Goal: Task Accomplishment & Management: Use online tool/utility

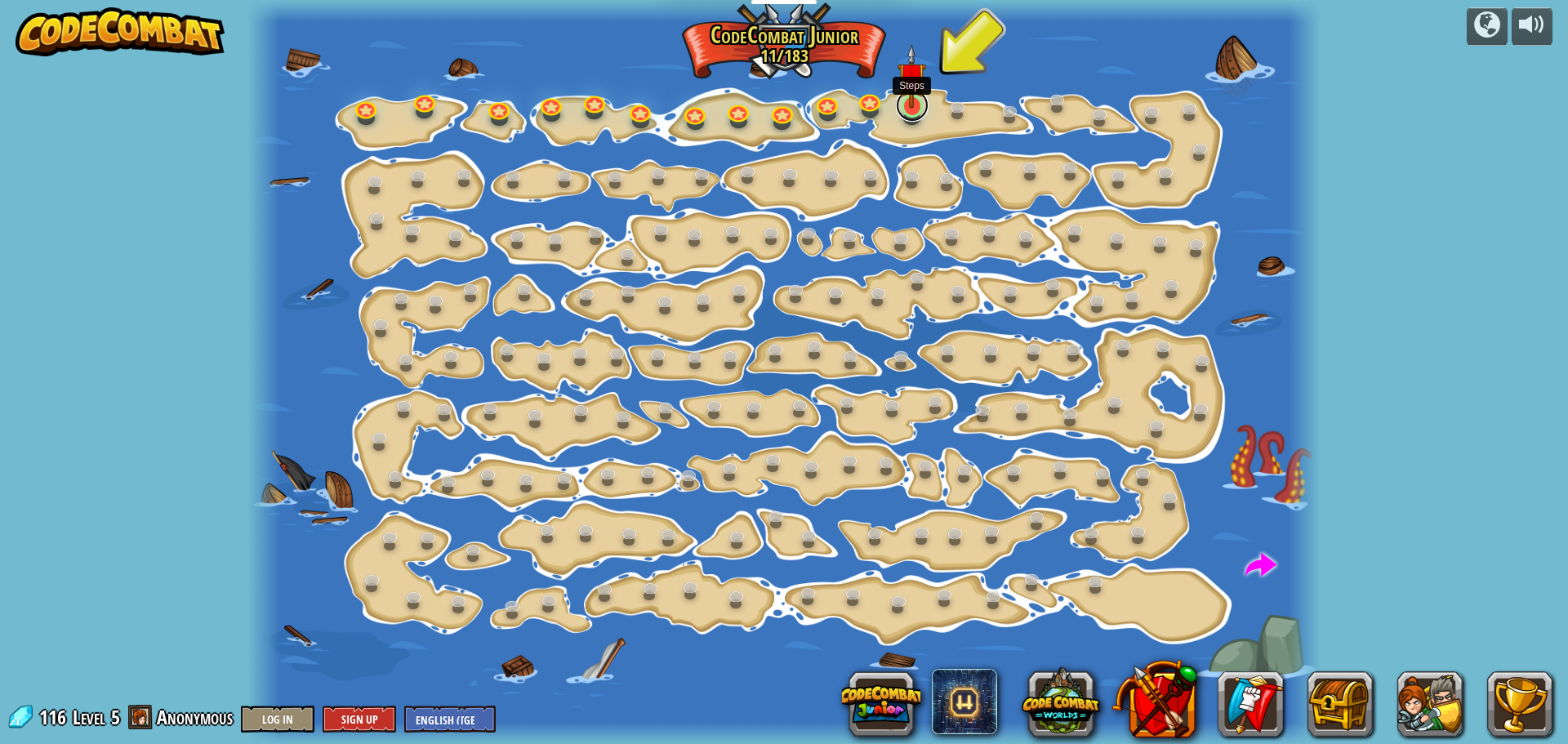
click at [907, 110] on link at bounding box center [912, 104] width 33 height 33
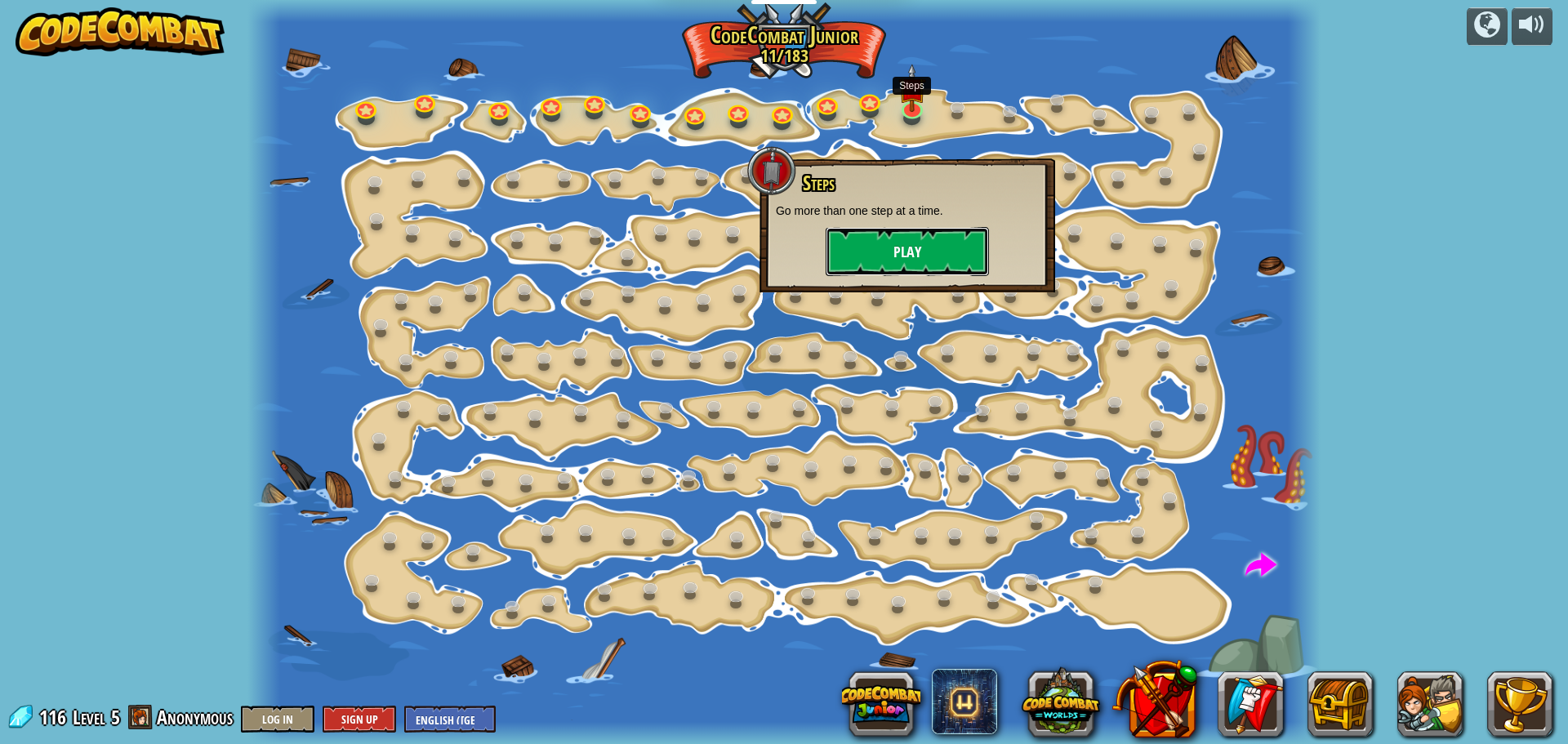
click at [881, 241] on button "Play" at bounding box center [907, 252] width 163 height 49
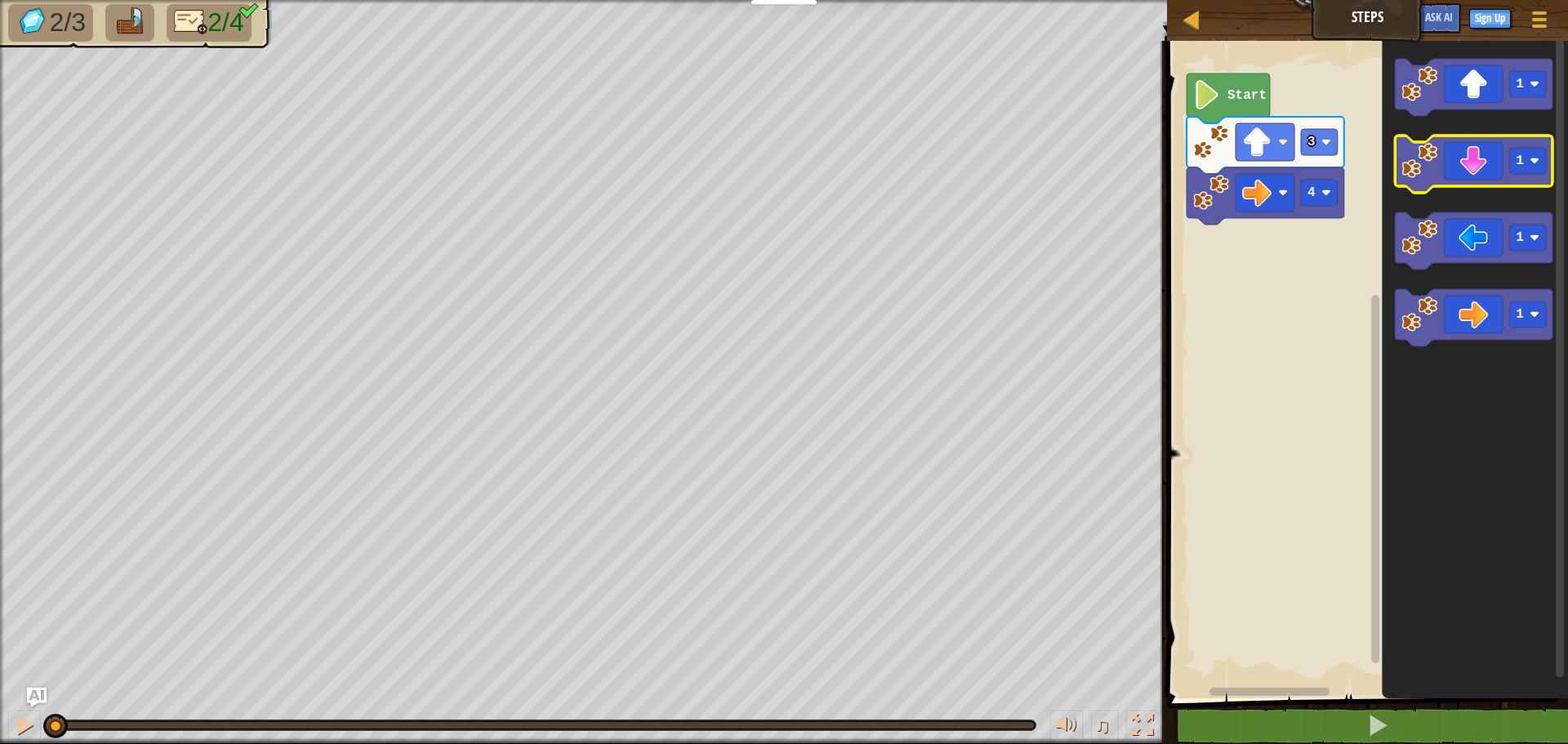
click at [1458, 162] on icon "Blockly Workspace" at bounding box center [1474, 164] width 158 height 57
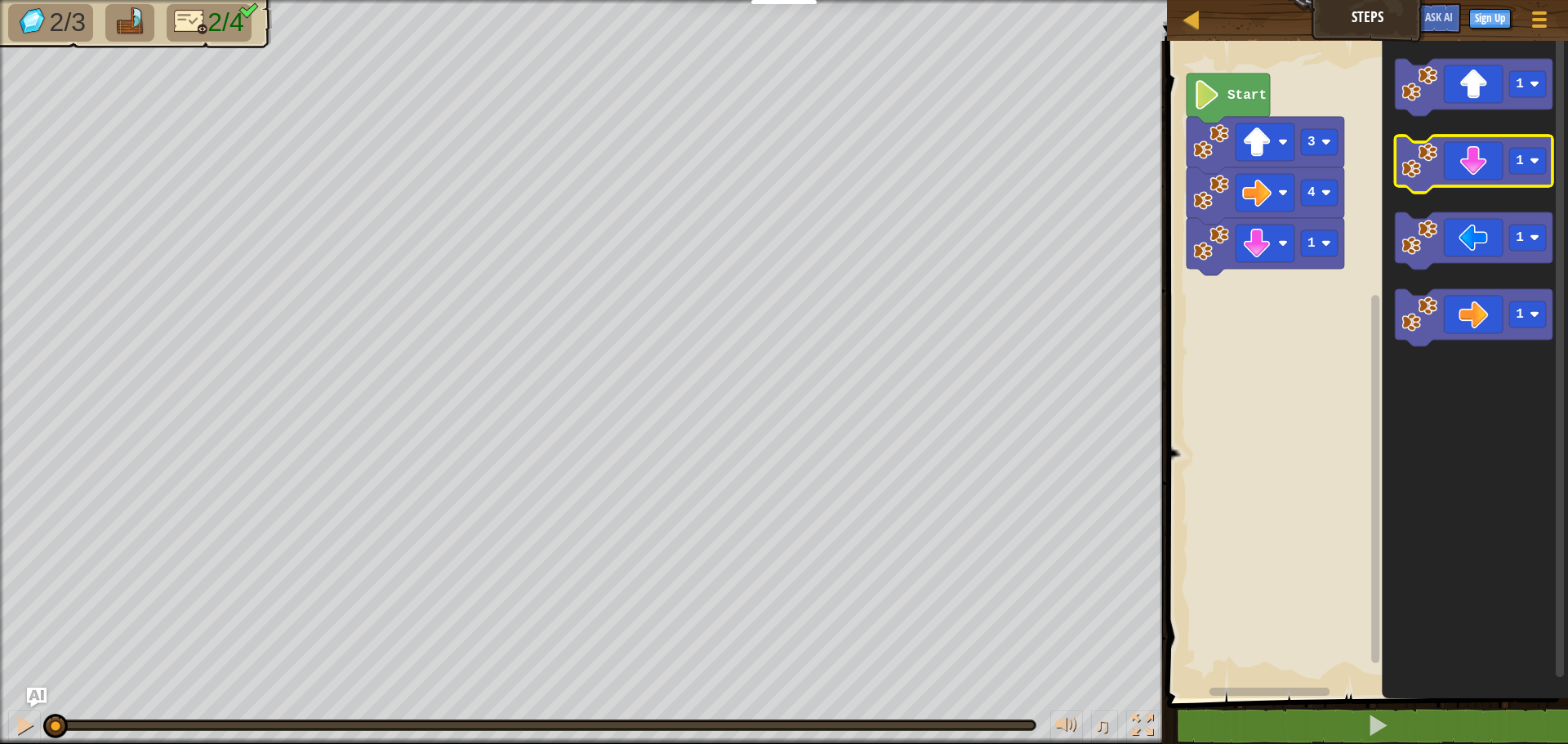
click at [1458, 162] on icon "Blockly Workspace" at bounding box center [1474, 164] width 158 height 57
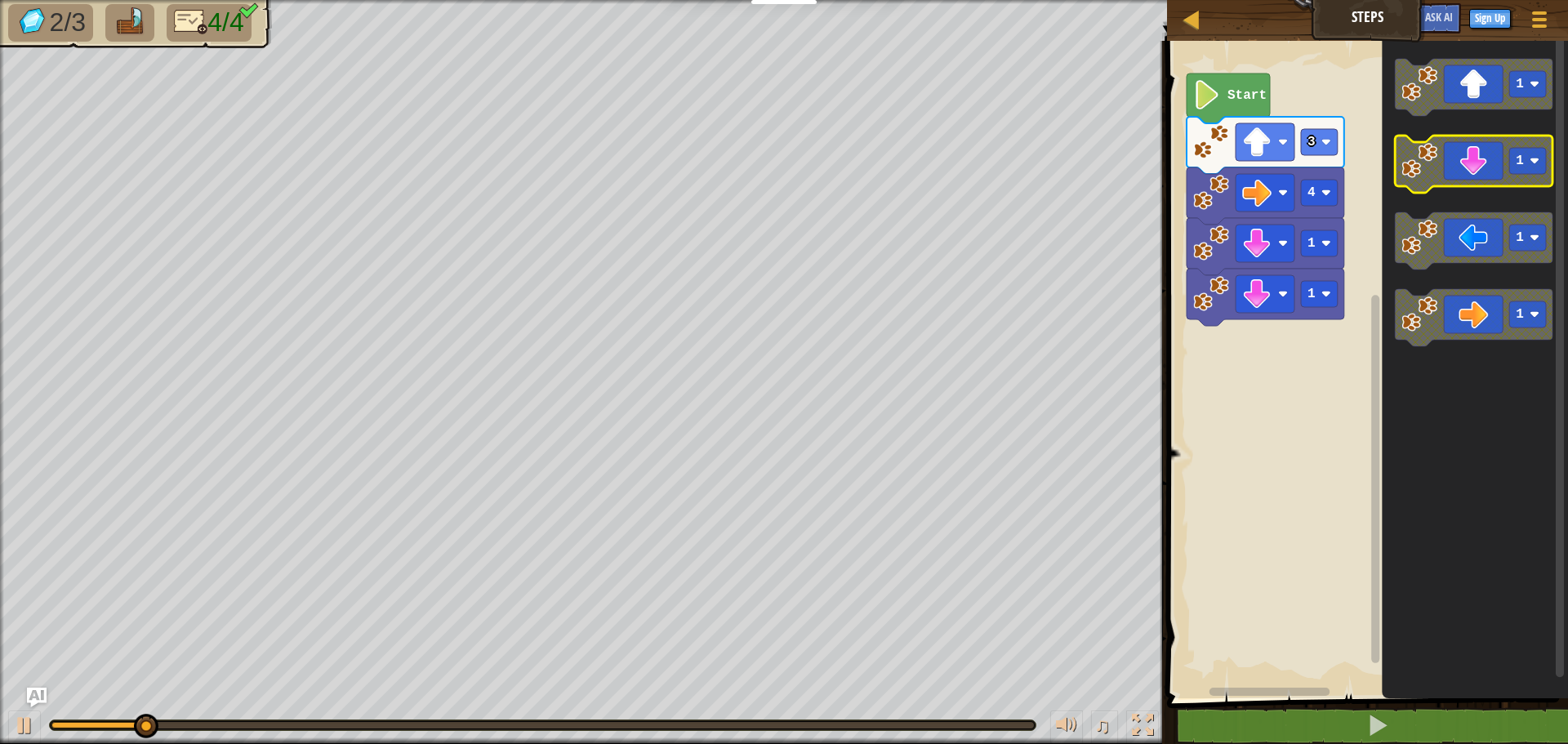
click at [1456, 160] on icon "Blockly Workspace" at bounding box center [1474, 164] width 158 height 57
click at [1453, 166] on icon "Blockly Workspace" at bounding box center [1474, 164] width 158 height 57
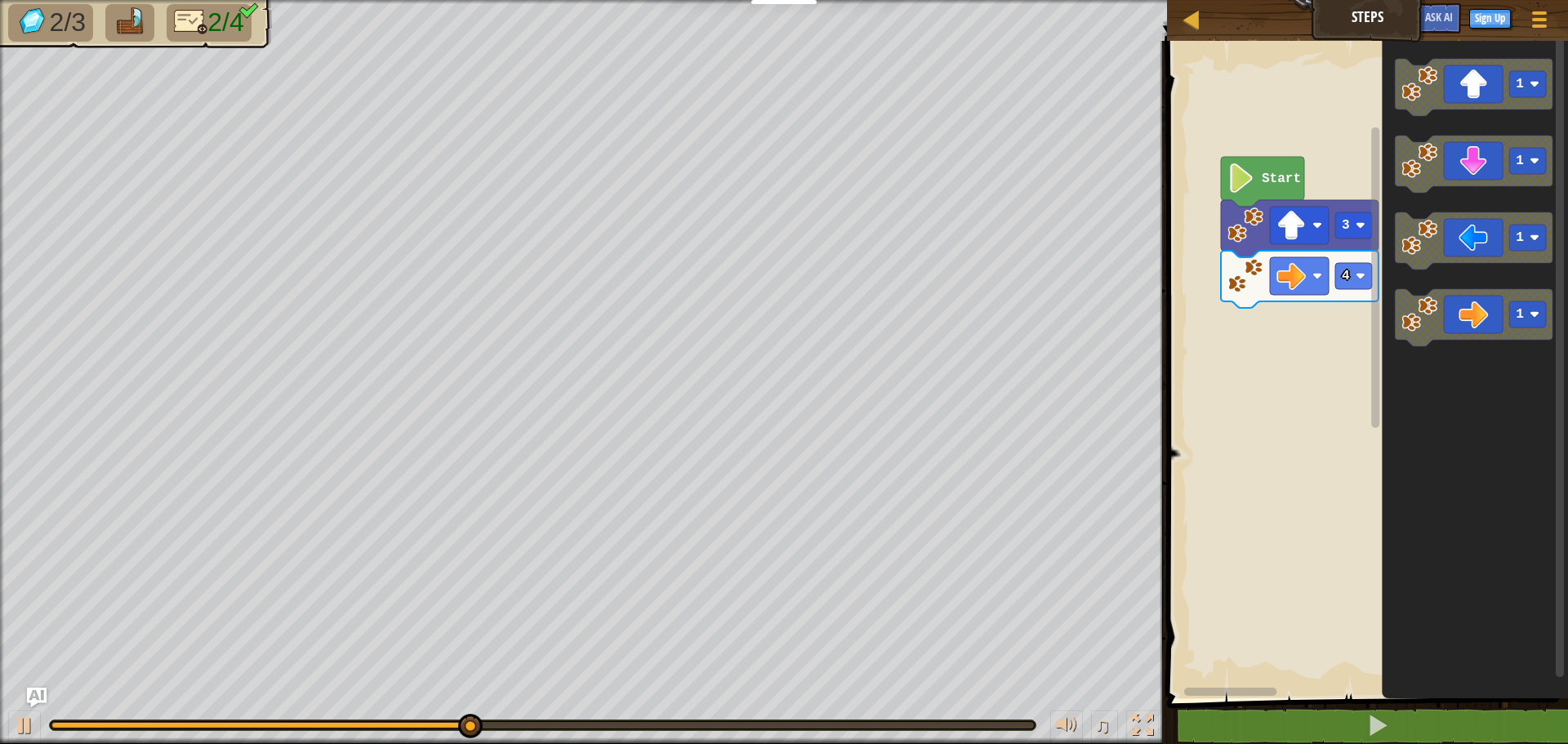
click at [1371, 0] on html "Educators Create Free Account School & District Solutions Teacher Toolkit Previ…" at bounding box center [784, 0] width 1568 height 0
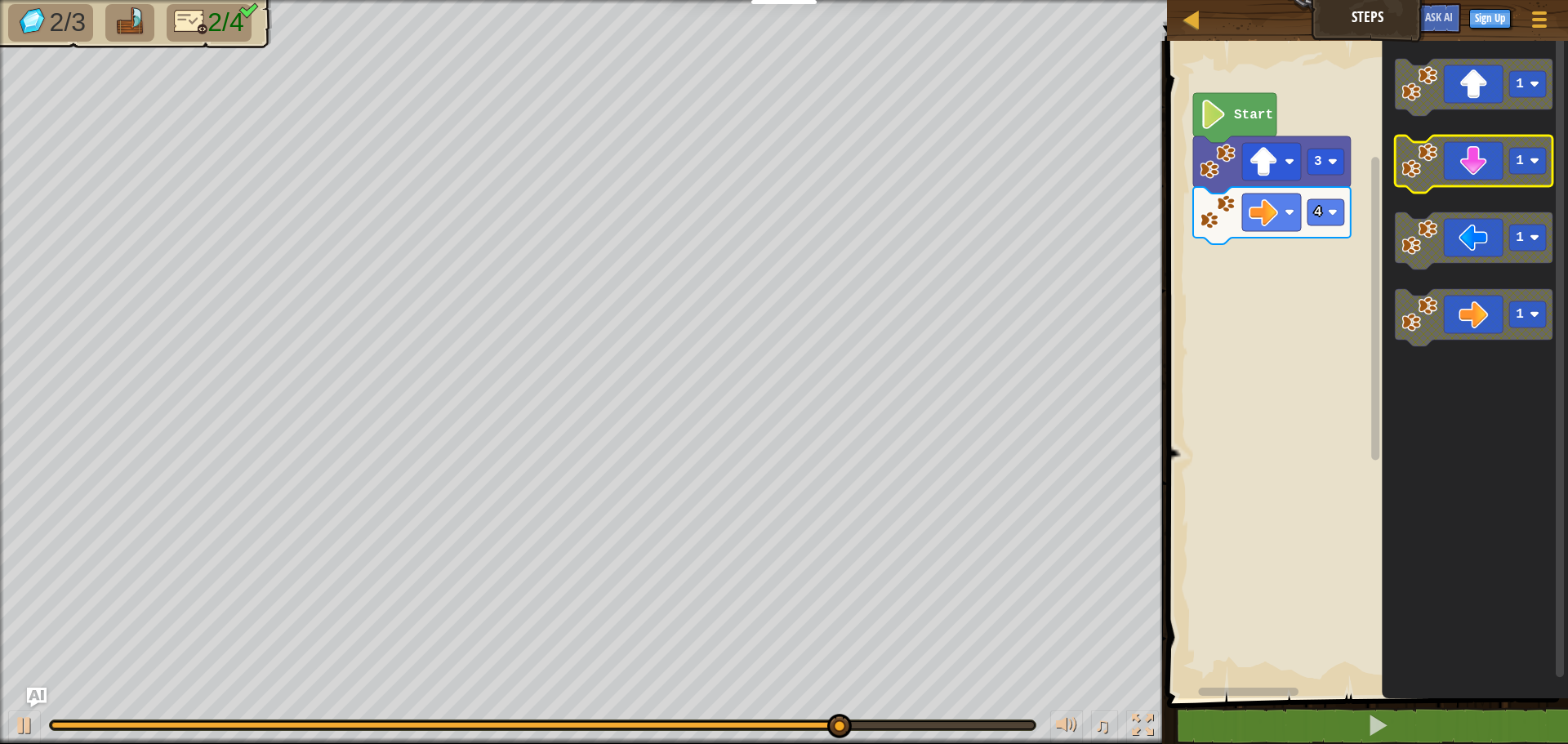
click at [1456, 180] on icon "Blockly Workspace" at bounding box center [1474, 164] width 158 height 57
click at [1452, 191] on g "1 1 1 1" at bounding box center [1474, 202] width 158 height 288
click at [1448, 194] on icon "Blockly Workspace" at bounding box center [1475, 365] width 186 height 665
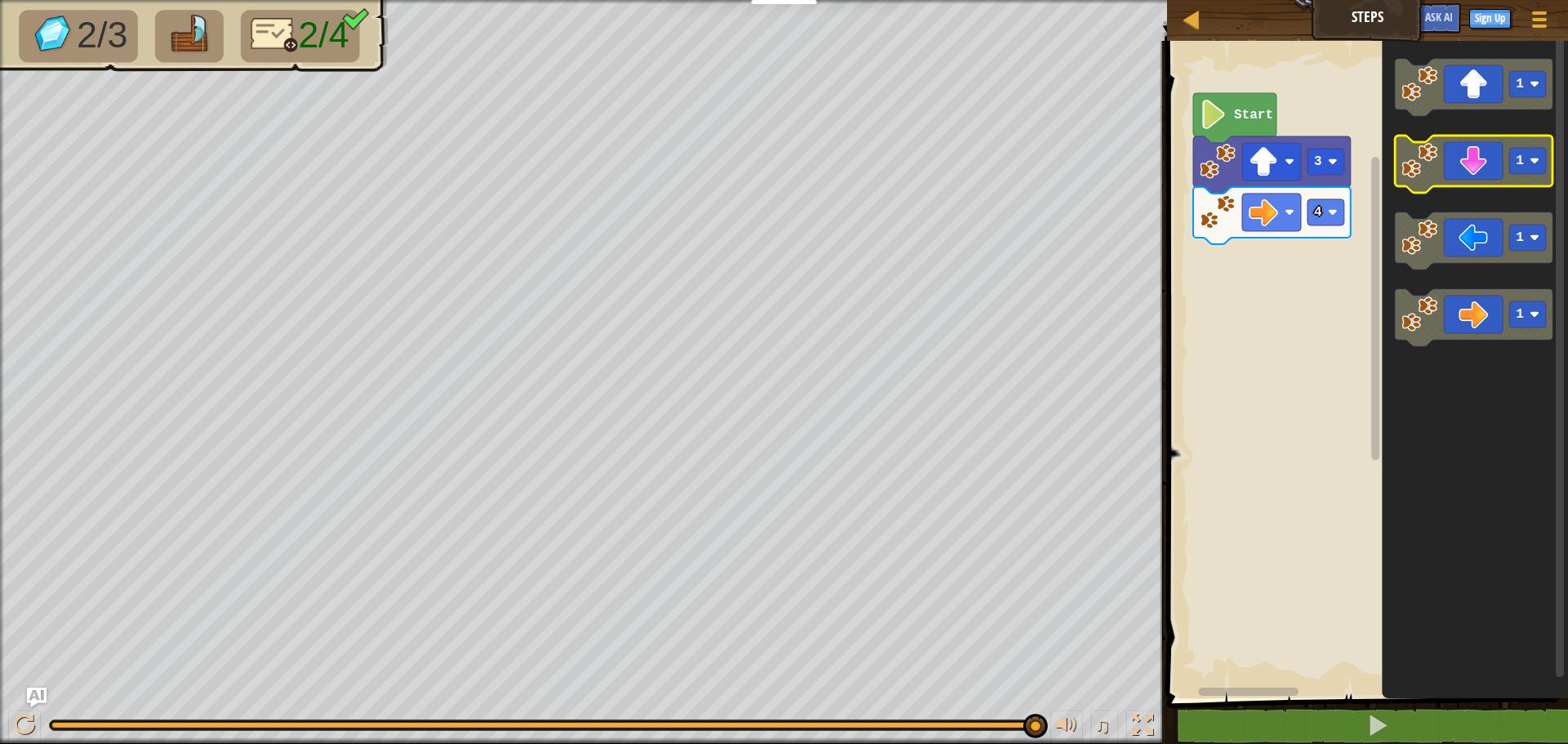
click at [1457, 159] on icon "Blockly Workspace" at bounding box center [1474, 164] width 158 height 57
click at [1341, 103] on div "1 1 1 1 1 1 1 4 3 Start 1 1 1 1" at bounding box center [1365, 365] width 406 height 665
